Goal: Information Seeking & Learning: Check status

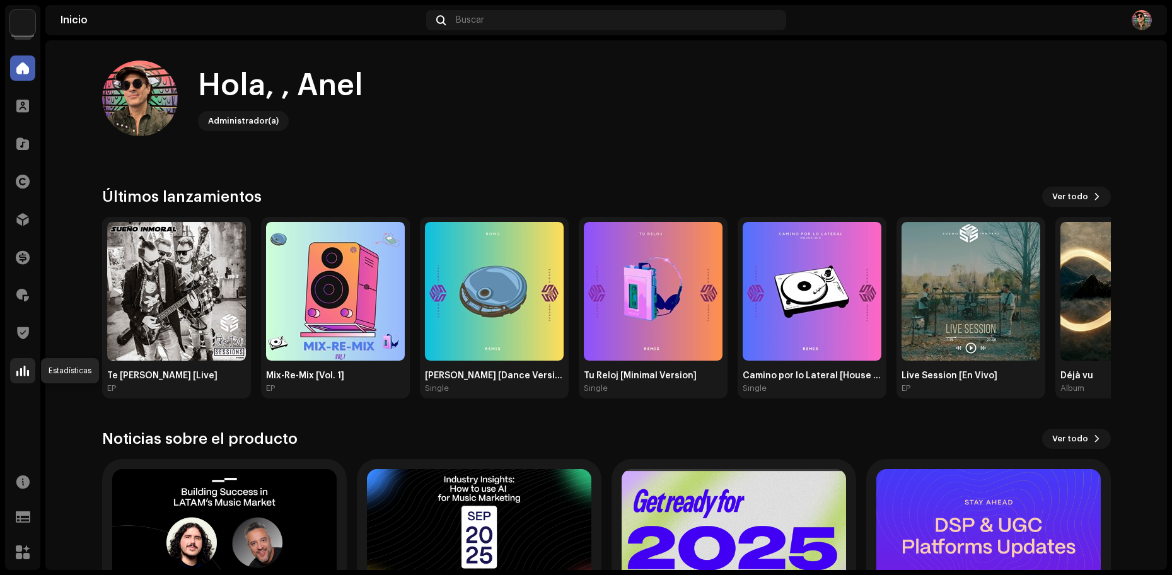
click at [20, 373] on span at bounding box center [22, 371] width 13 height 10
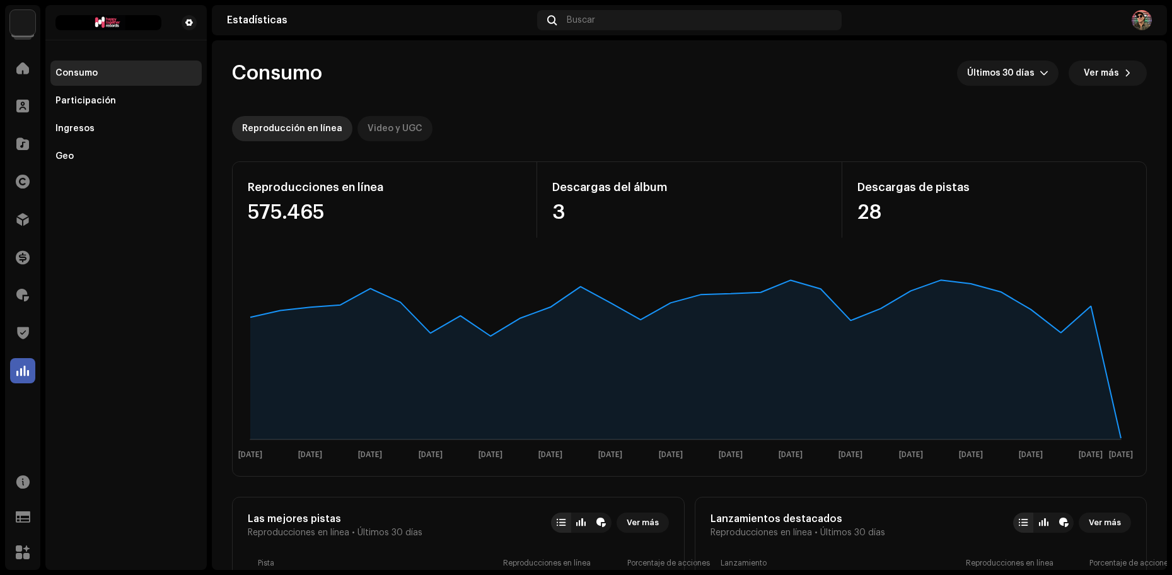
click at [404, 128] on div "Video y UGC" at bounding box center [395, 128] width 55 height 25
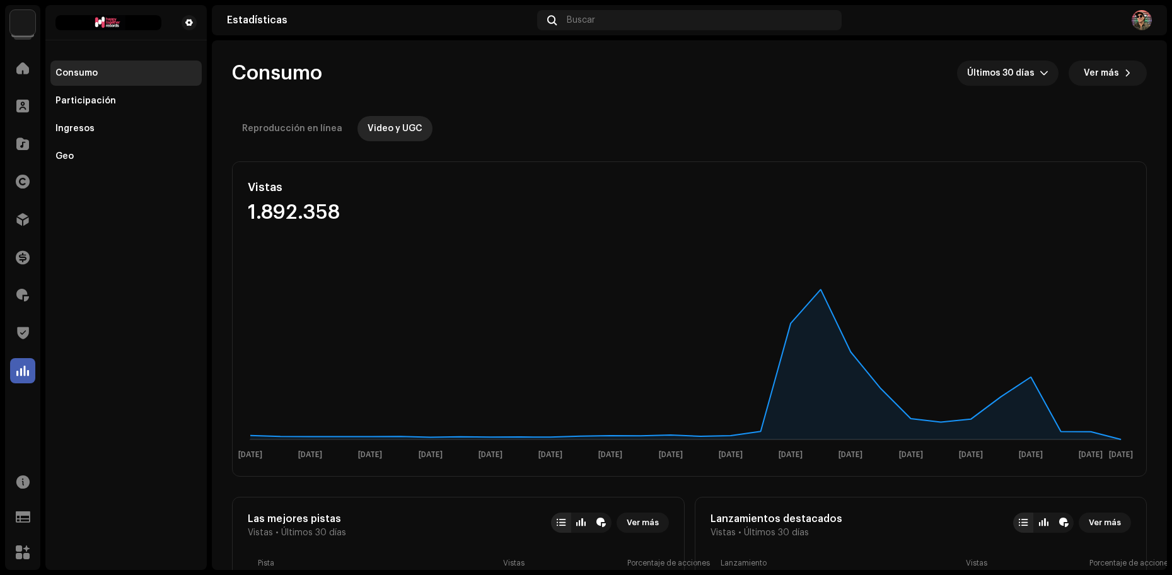
click at [23, 12] on img at bounding box center [22, 22] width 25 height 25
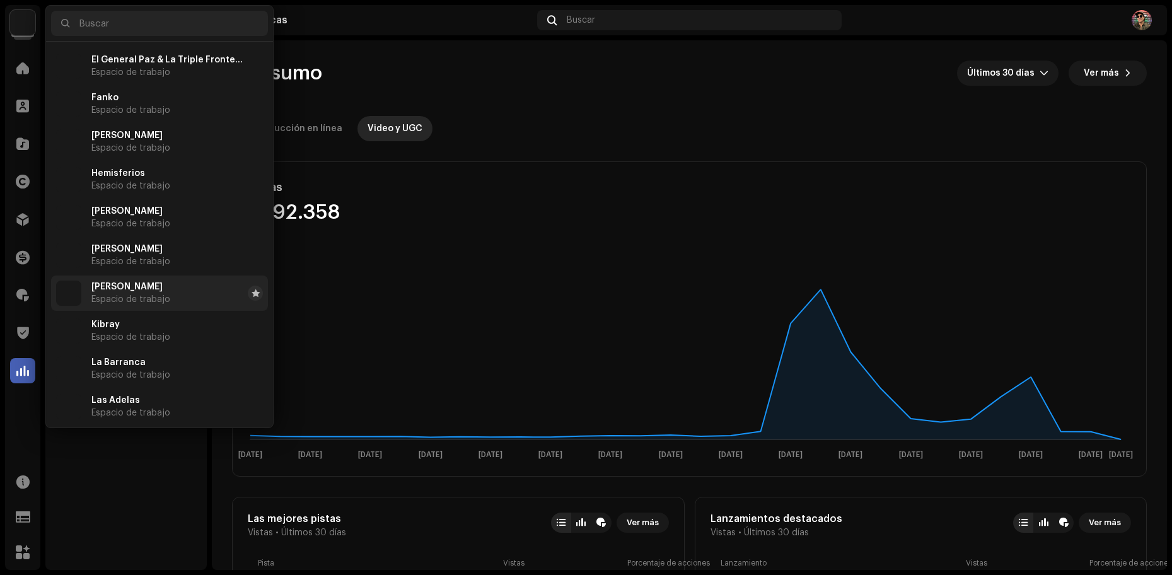
scroll to position [308, 0]
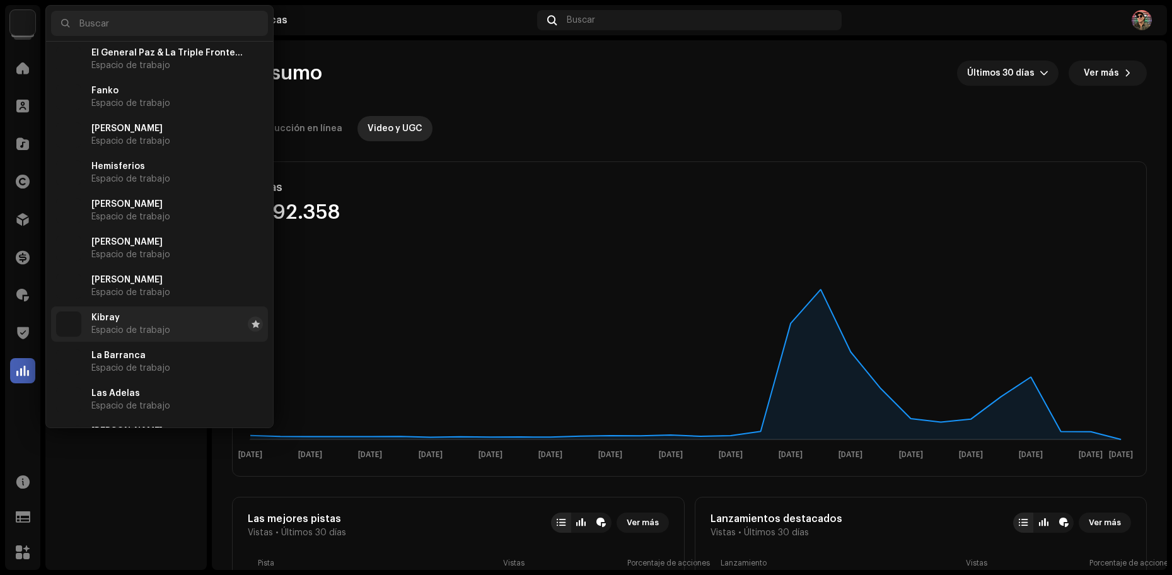
click at [114, 322] on span "Kibray" at bounding box center [105, 318] width 28 height 10
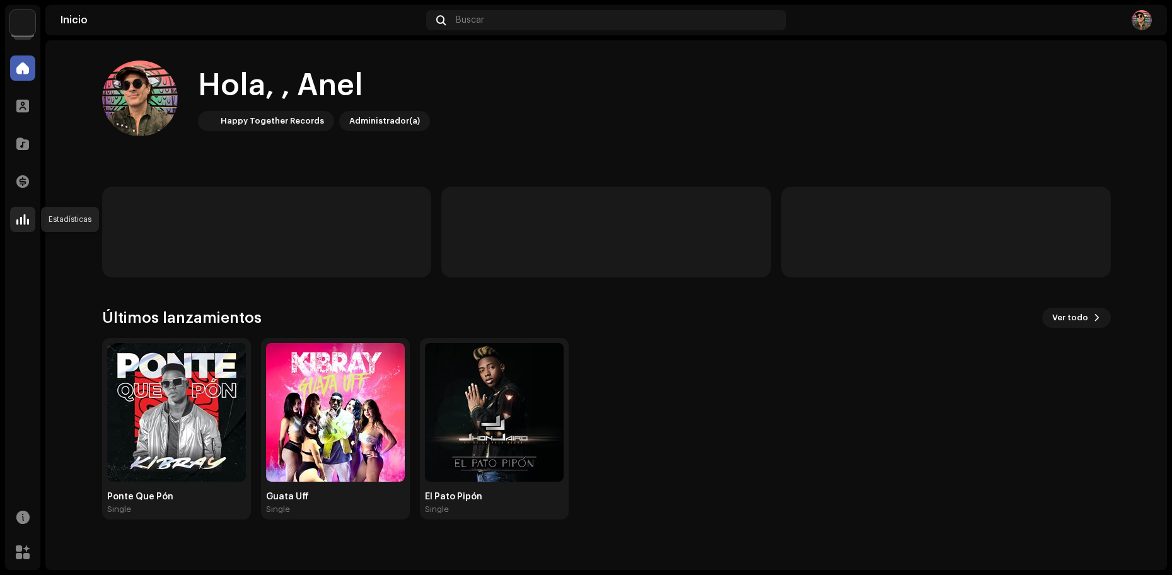
click at [20, 221] on span at bounding box center [22, 219] width 13 height 10
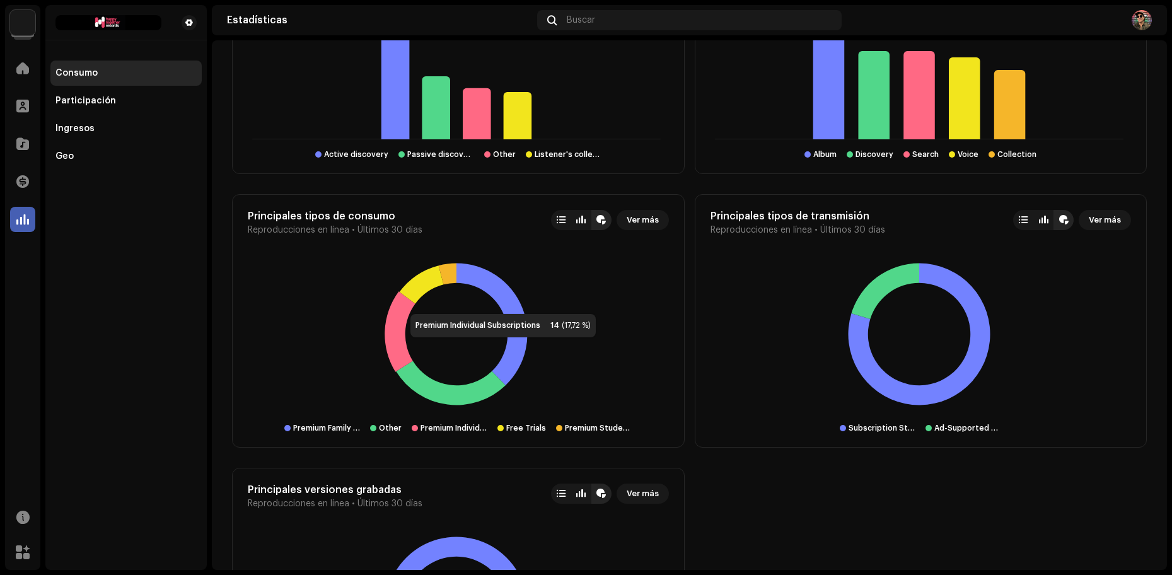
scroll to position [1414, 0]
